Goal: Task Accomplishment & Management: Manage account settings

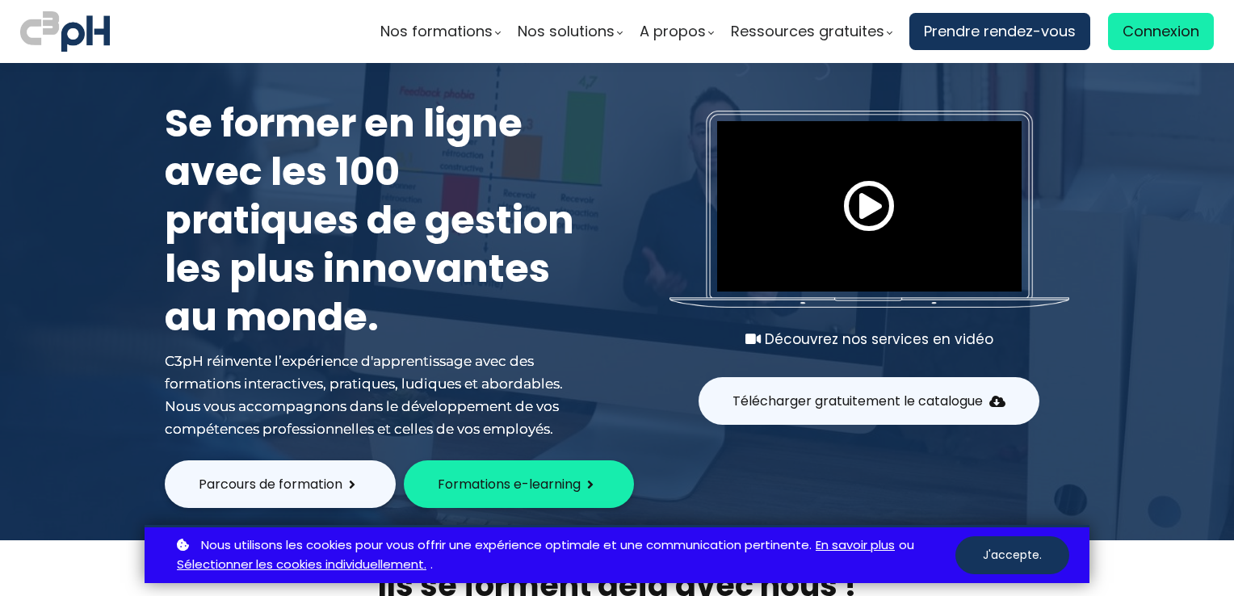
scroll to position [162, 0]
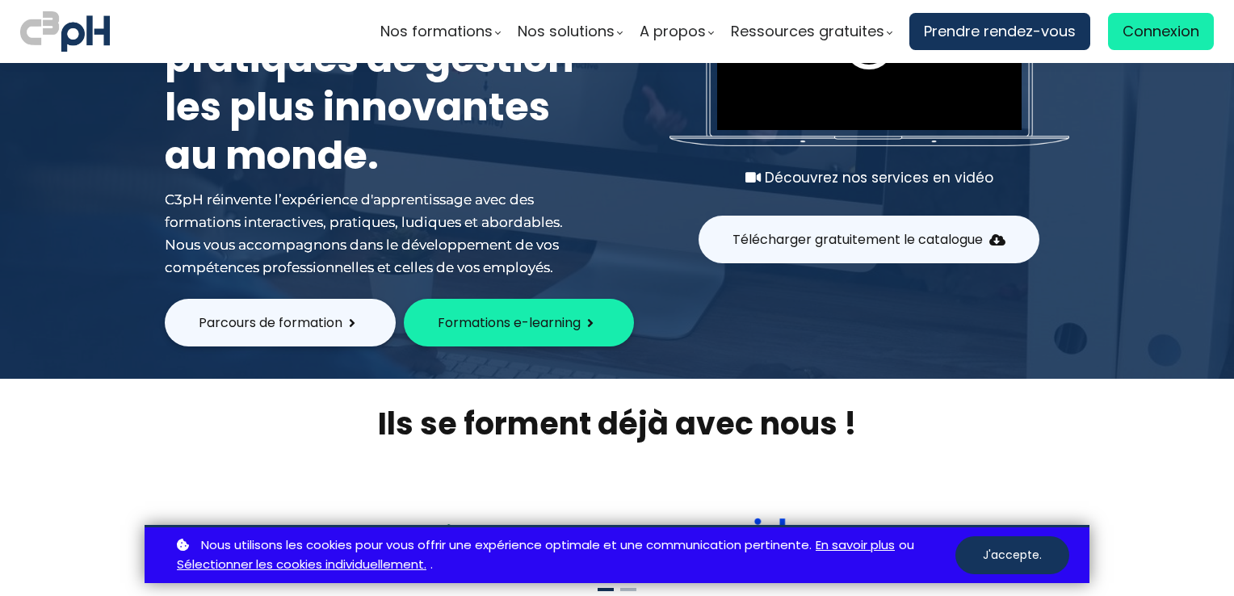
click at [562, 321] on span "Formations e-learning" at bounding box center [509, 323] width 143 height 20
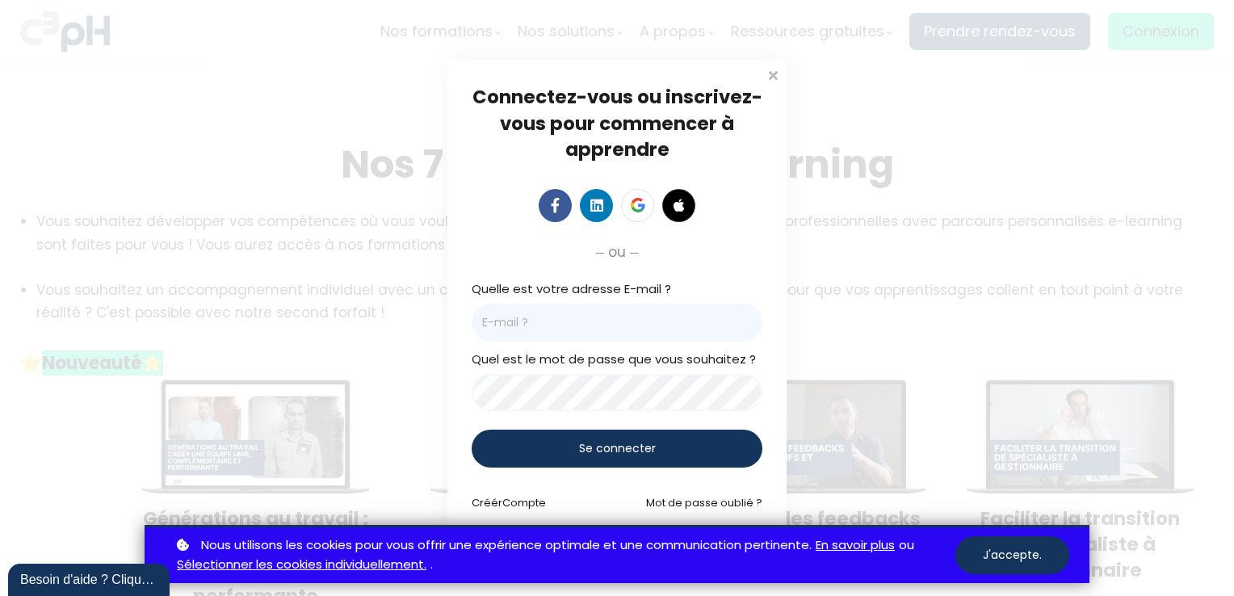
drag, startPoint x: 579, startPoint y: 315, endPoint x: 568, endPoint y: 334, distance: 22.4
click at [579, 315] on input "email" at bounding box center [617, 323] width 291 height 38
click at [659, 324] on input "sonya.charbonneau@groupebo9uchersports.com" at bounding box center [617, 323] width 291 height 38
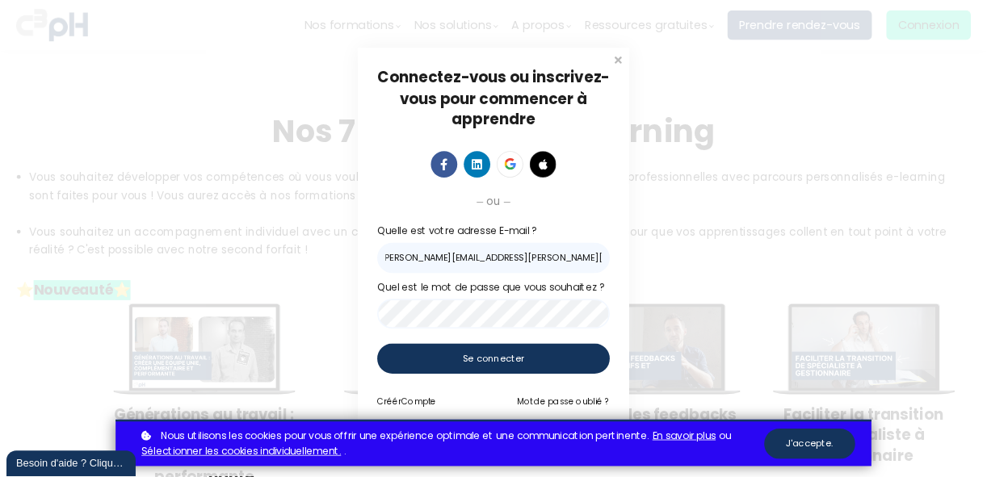
scroll to position [0, 0]
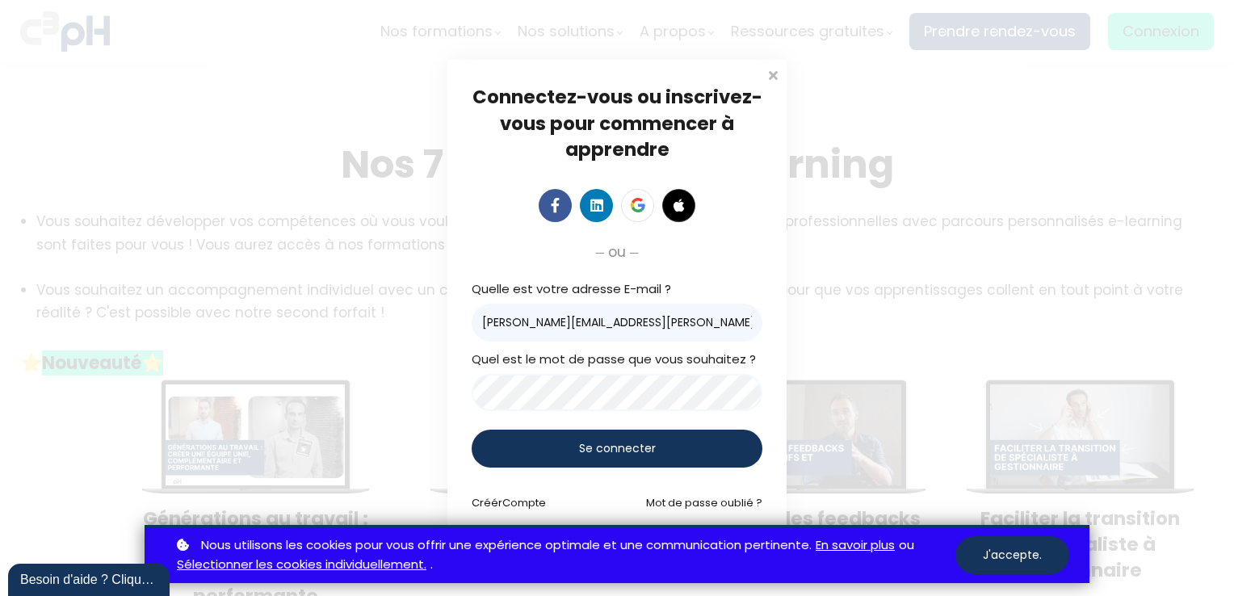
click at [678, 436] on div "Se connecter" at bounding box center [617, 449] width 291 height 38
click at [573, 439] on div "Se connecter" at bounding box center [617, 449] width 291 height 38
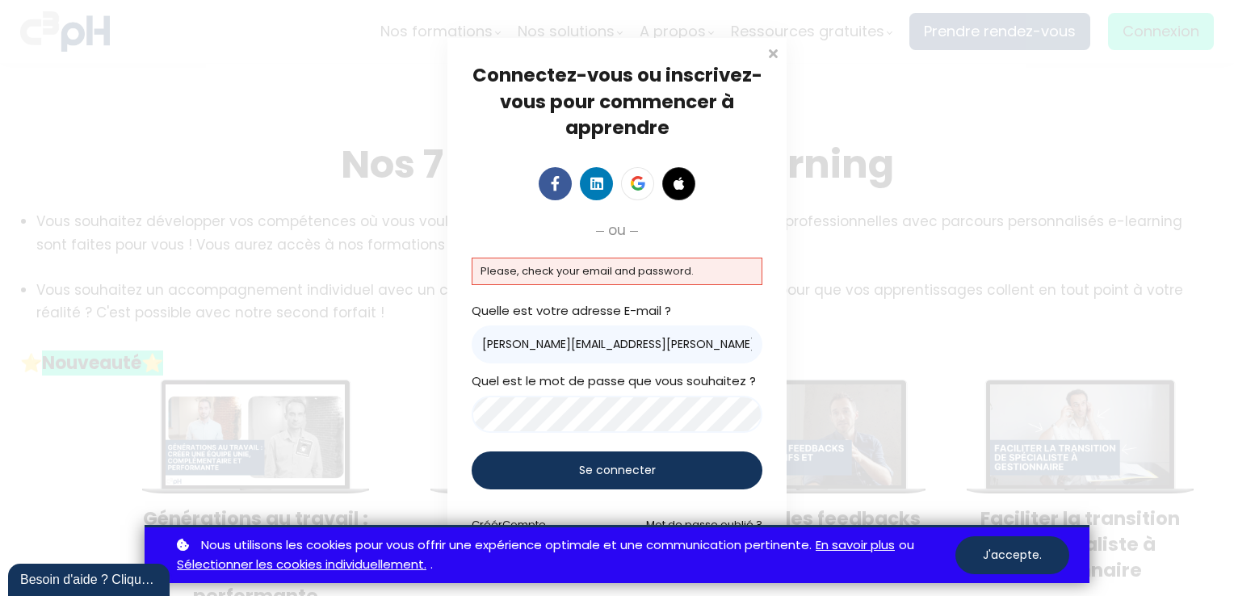
click at [520, 344] on input "sonya.charbonneau@groupebouchersports.com" at bounding box center [617, 344] width 291 height 38
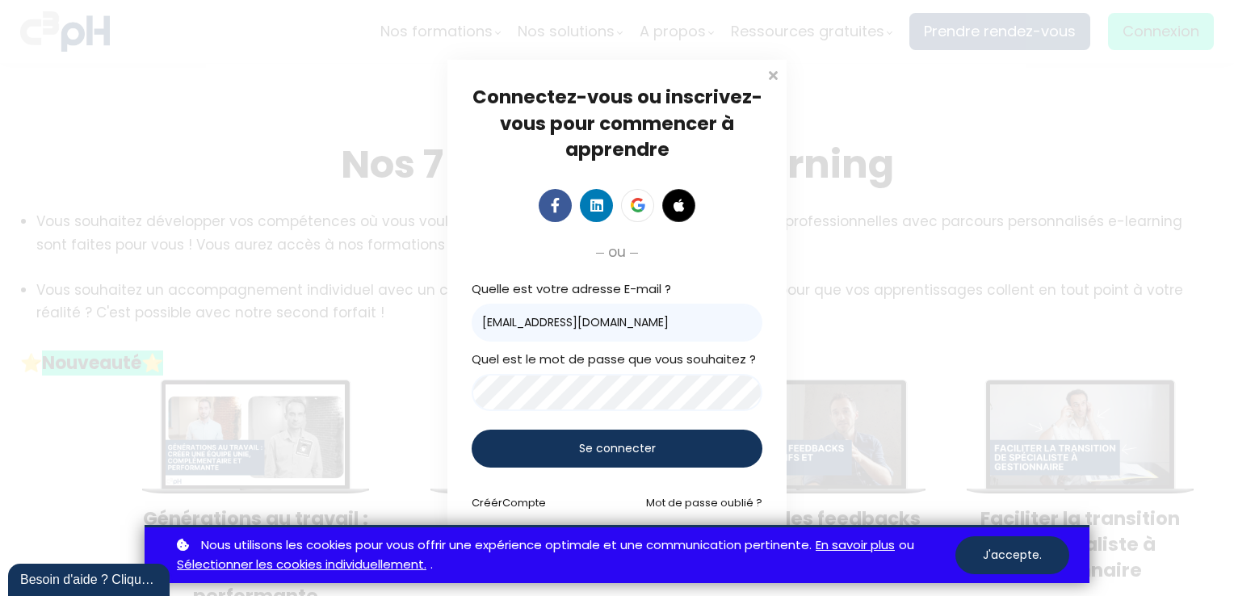
type input "scharbonneau@groupebouchersports.com"
click at [598, 442] on span "Se connecter" at bounding box center [617, 448] width 77 height 17
click at [527, 500] on span "Compte" at bounding box center [524, 502] width 44 height 15
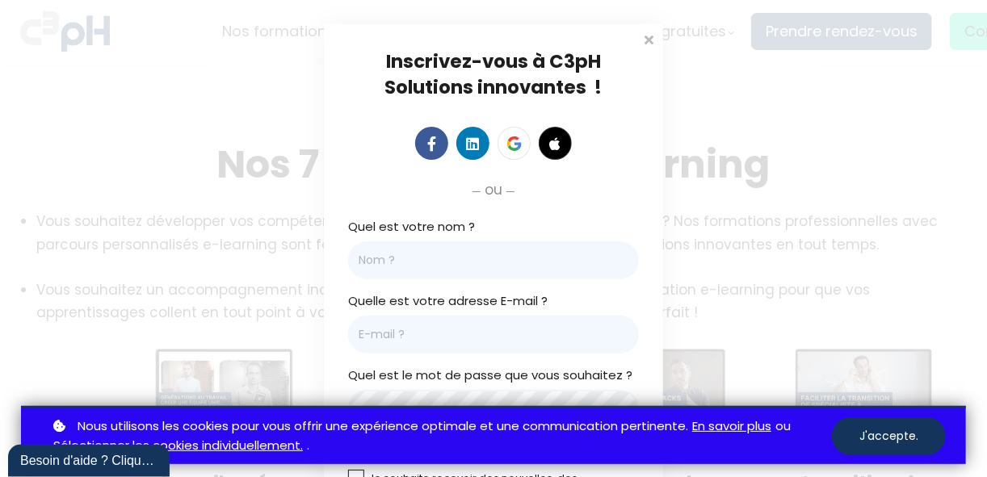
click at [385, 266] on input "Quel est votre nom ?" at bounding box center [493, 260] width 291 height 38
type input "Sonya"
click at [378, 339] on input "Email *" at bounding box center [493, 335] width 291 height 38
type input "scharbonneau@groupebouchersports.com"
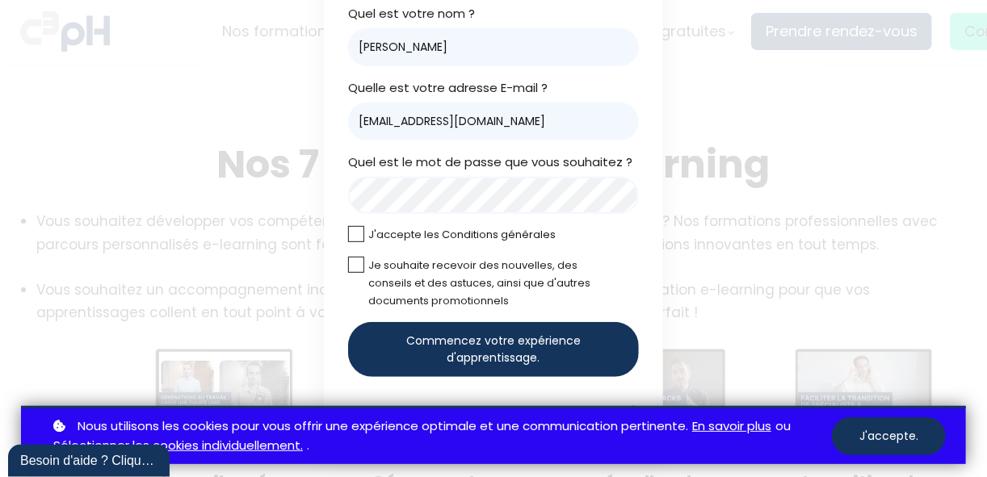
scroll to position [220, 0]
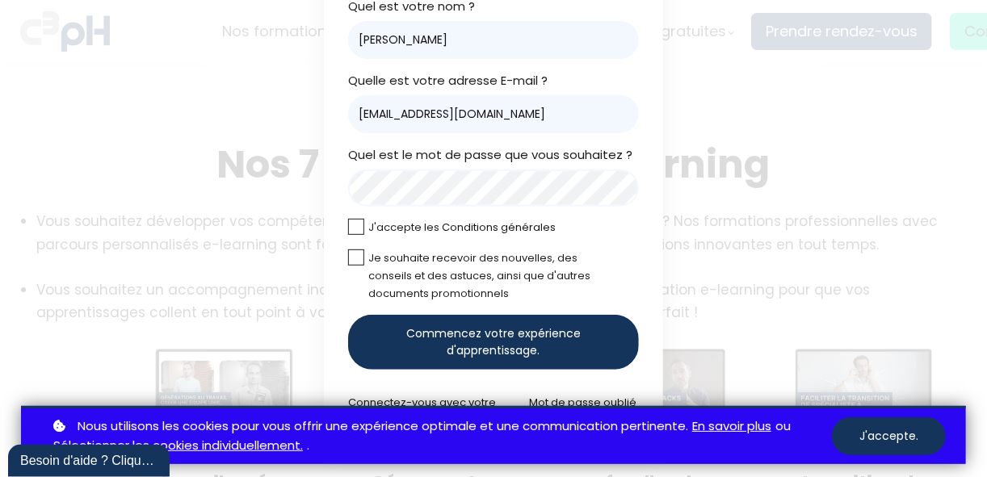
click at [352, 231] on label at bounding box center [356, 227] width 16 height 16
click at [0, 0] on input "checkbox" at bounding box center [0, 0] width 0 height 0
click at [504, 337] on span "Commencez votre expérience d'apprentissage." at bounding box center [494, 342] width 236 height 34
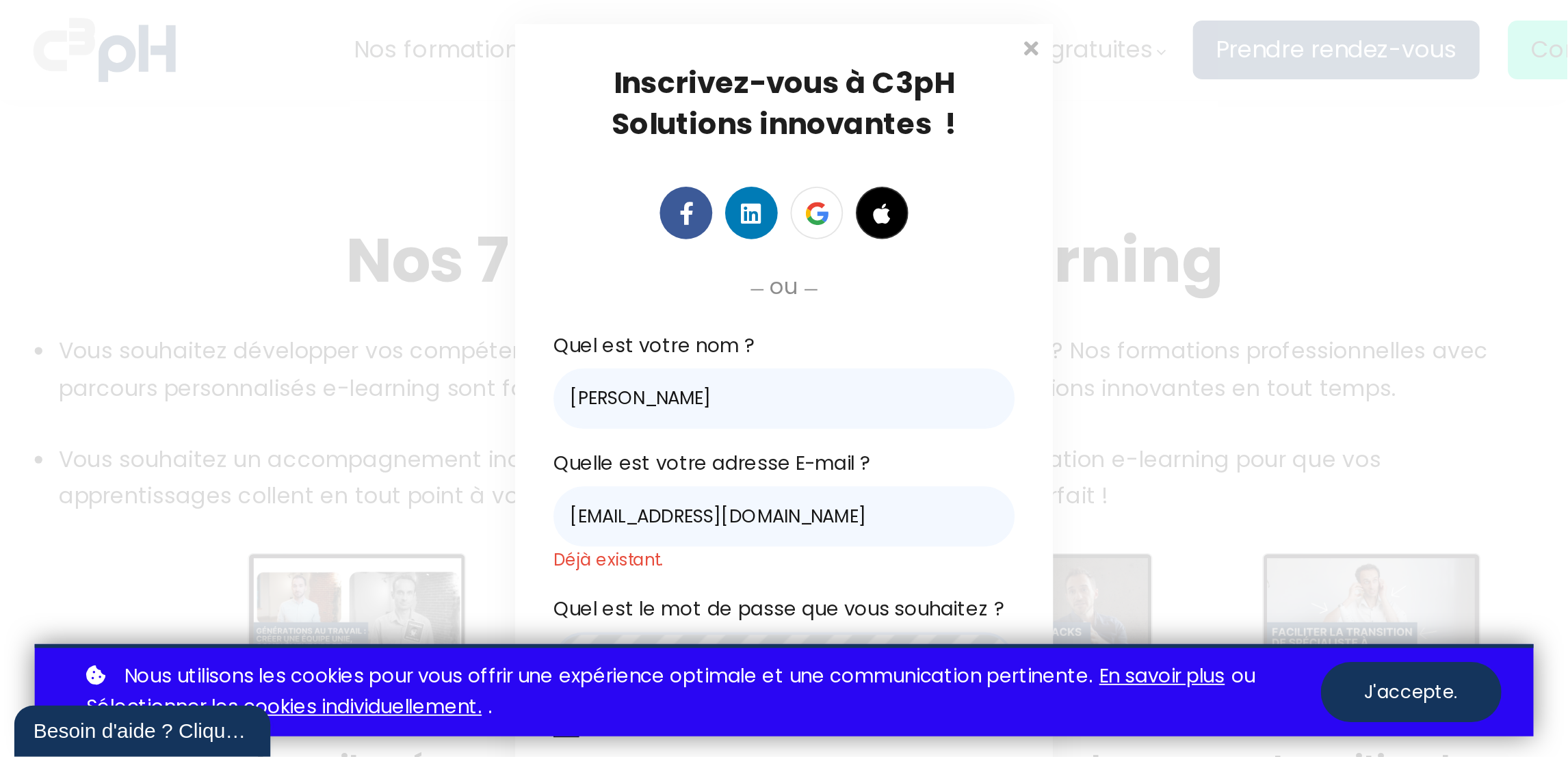
scroll to position [0, 0]
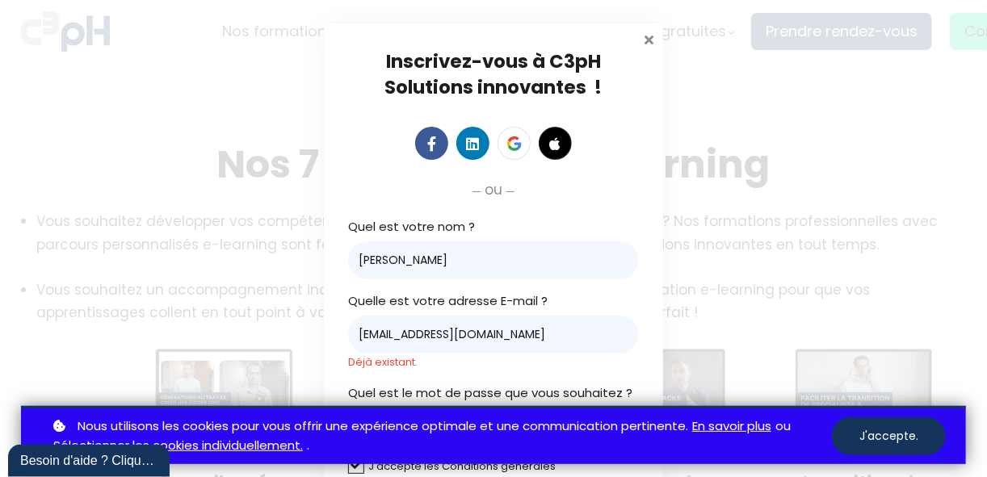
click at [646, 38] on span at bounding box center [649, 38] width 16 height 16
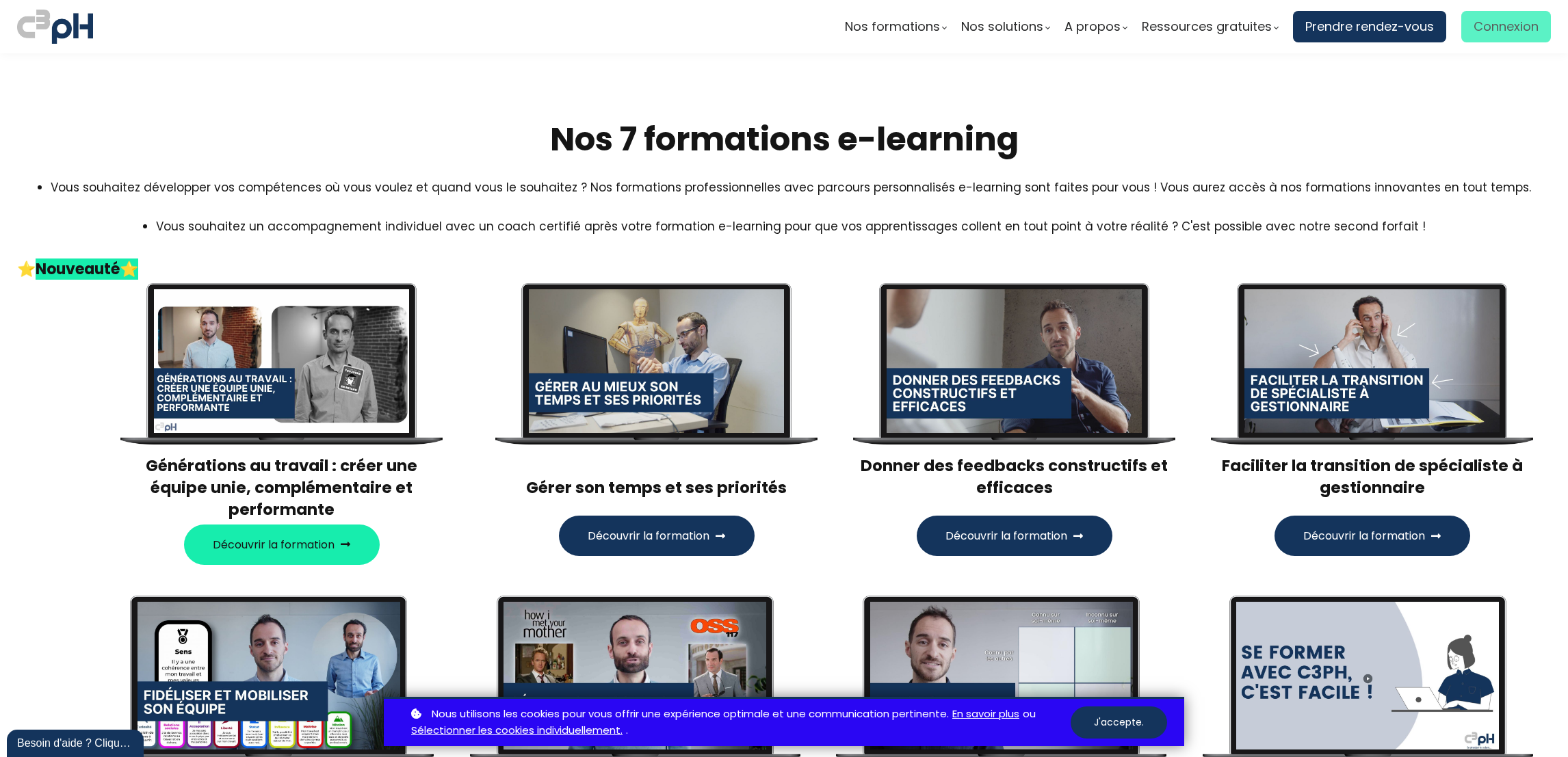
click at [1044, 30] on span "Connexion" at bounding box center [1506, 26] width 65 height 20
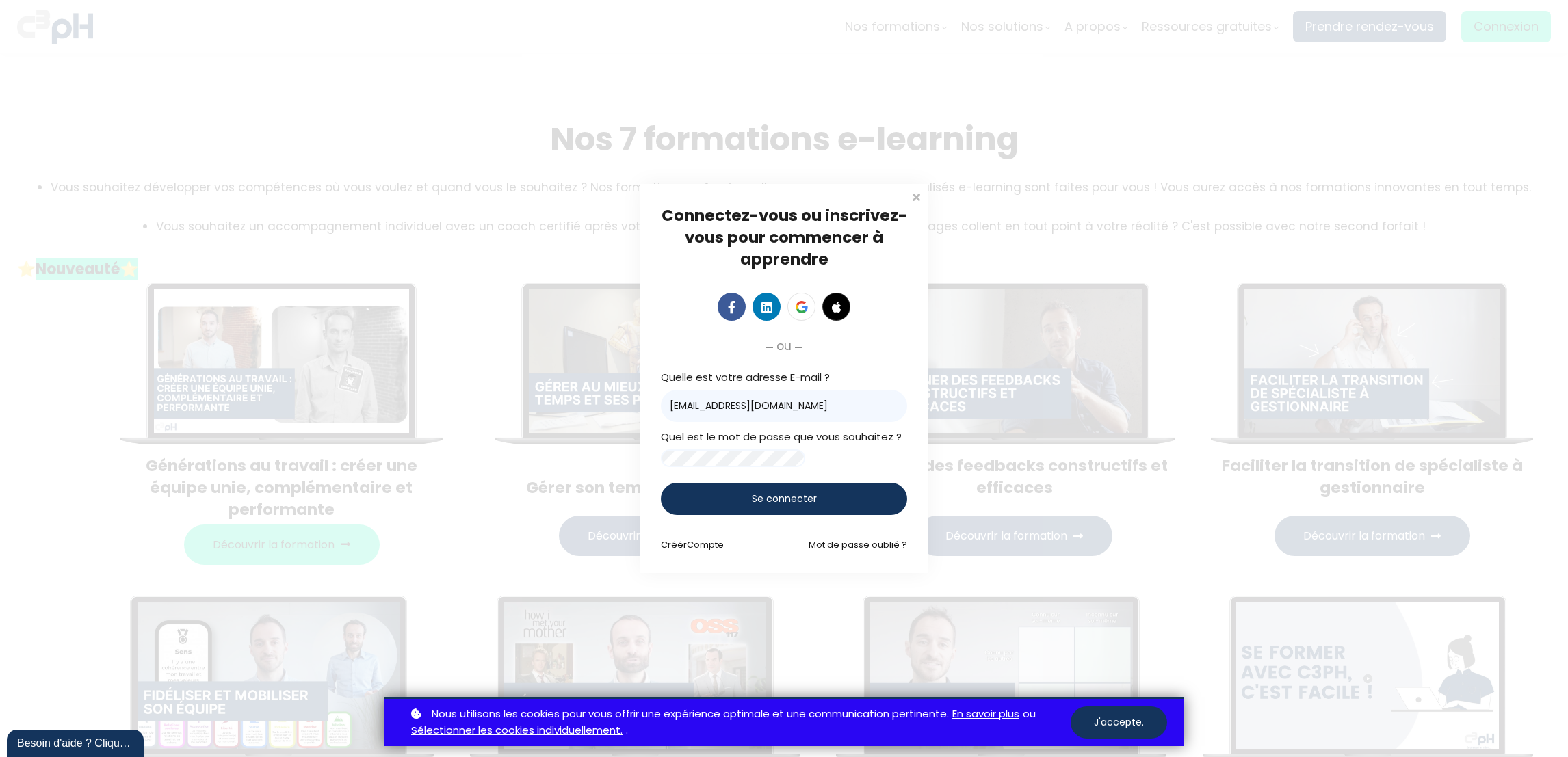
click at [725, 438] on div "Quel est le mot de passe que vous souhaitez ?" at bounding box center [784, 447] width 247 height 38
click at [827, 504] on link "Mot de passe oublié ?" at bounding box center [858, 544] width 98 height 13
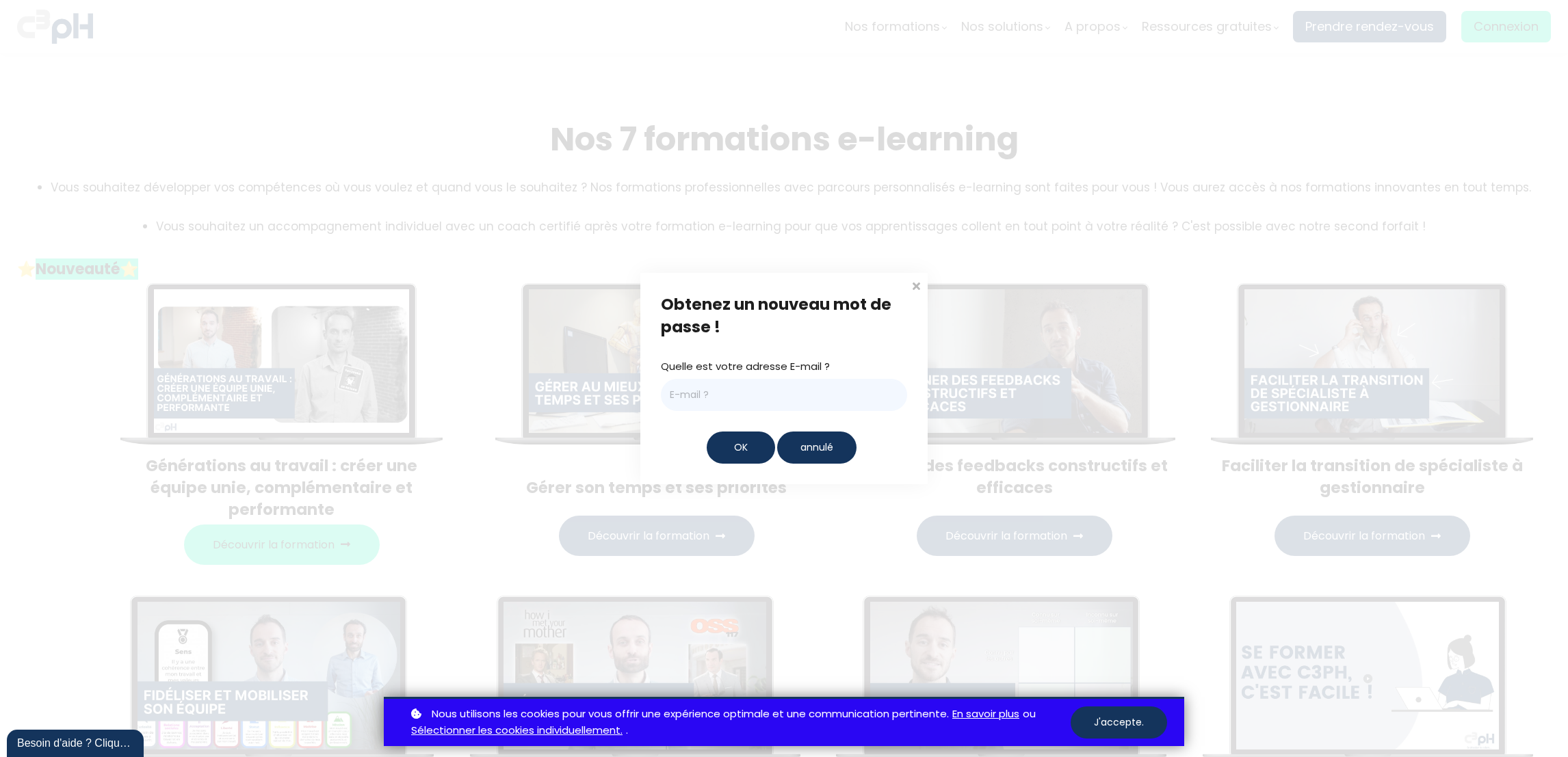
click at [741, 396] on input "email" at bounding box center [784, 395] width 247 height 32
type input "scharbonneau@groupebouchersports.com"
click at [742, 446] on span "OK" at bounding box center [741, 447] width 14 height 14
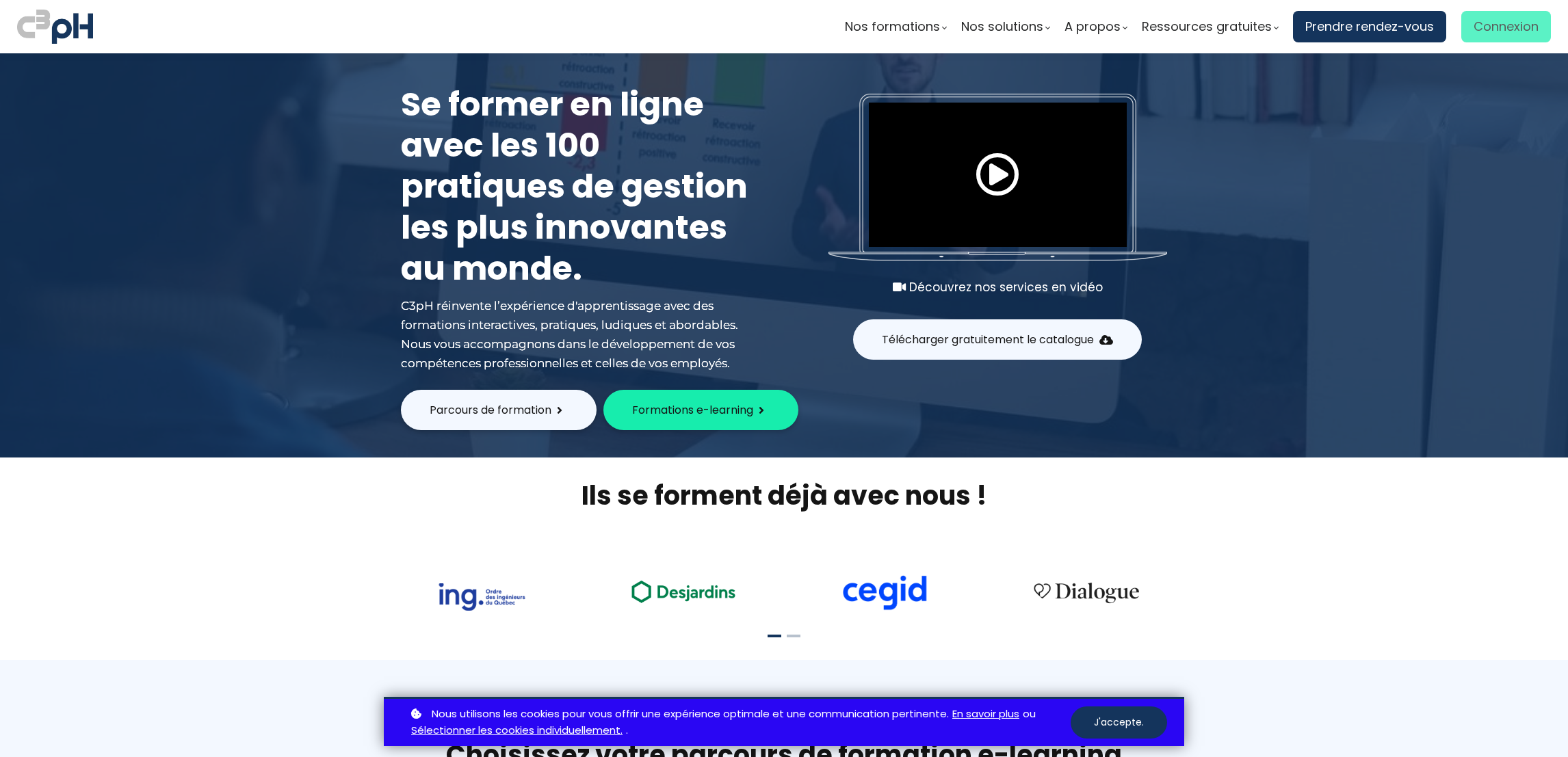
click at [1511, 22] on span "Connexion" at bounding box center [1506, 26] width 65 height 20
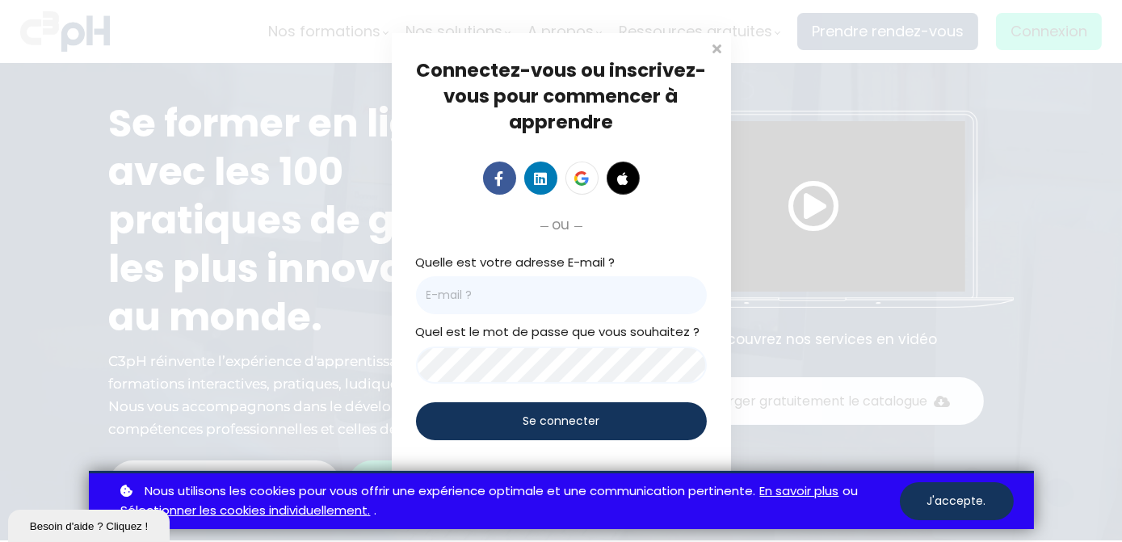
click at [577, 292] on input "email" at bounding box center [561, 295] width 291 height 38
type input "scharbonneau@groupebouchersports.com"
click at [527, 422] on span "Se connecter" at bounding box center [561, 421] width 77 height 17
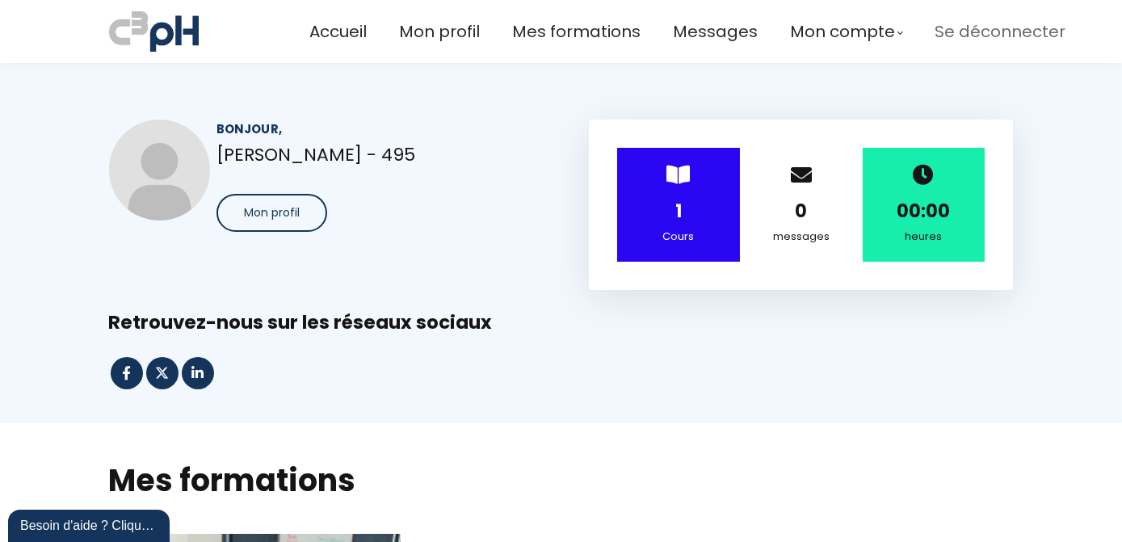
click at [995, 37] on span "Se déconnecter" at bounding box center [999, 32] width 131 height 27
